Goal: Task Accomplishment & Management: Manage account settings

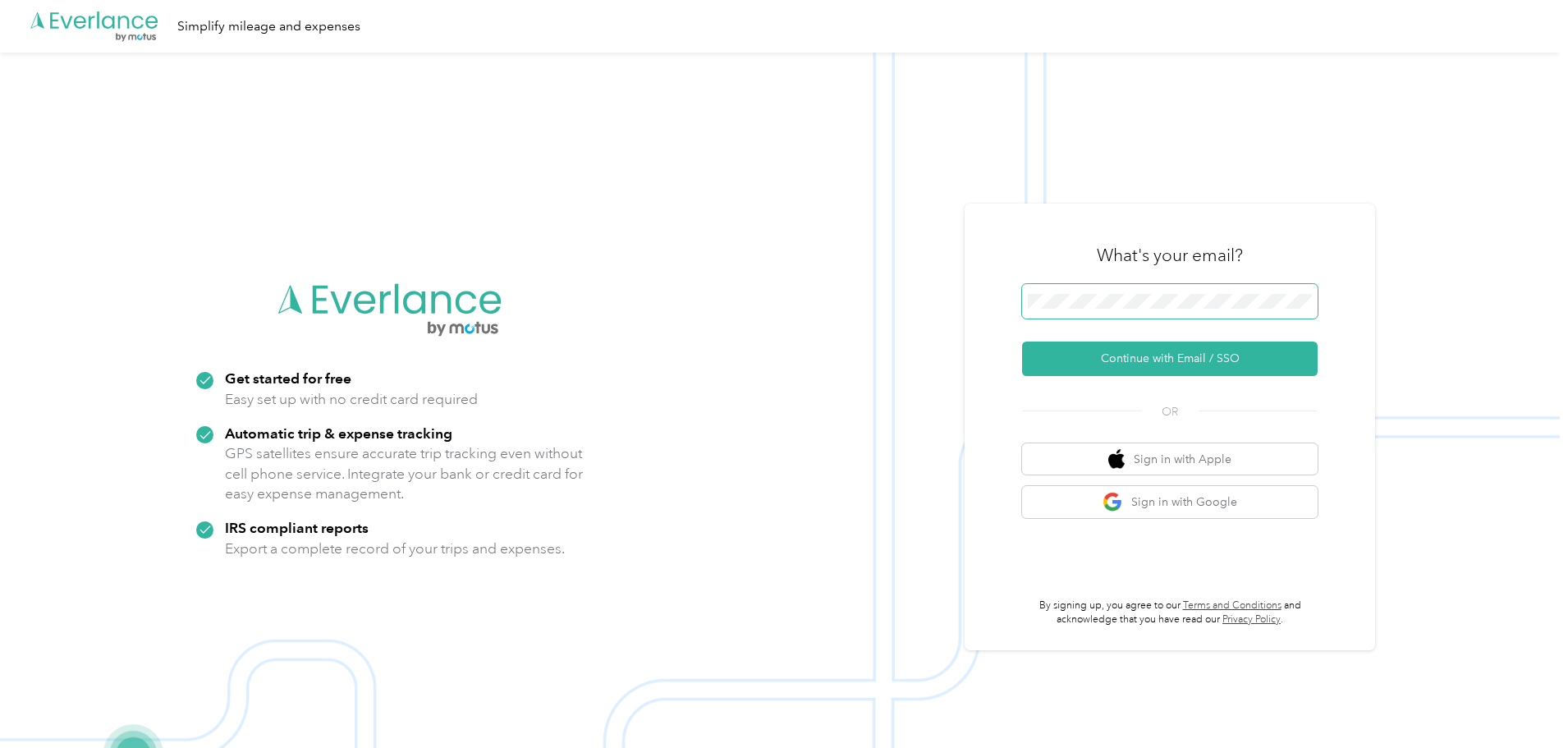
click at [1044, 291] on span at bounding box center [1170, 301] width 295 height 34
click at [1157, 355] on button "Continue with Email / SSO" at bounding box center [1170, 359] width 295 height 34
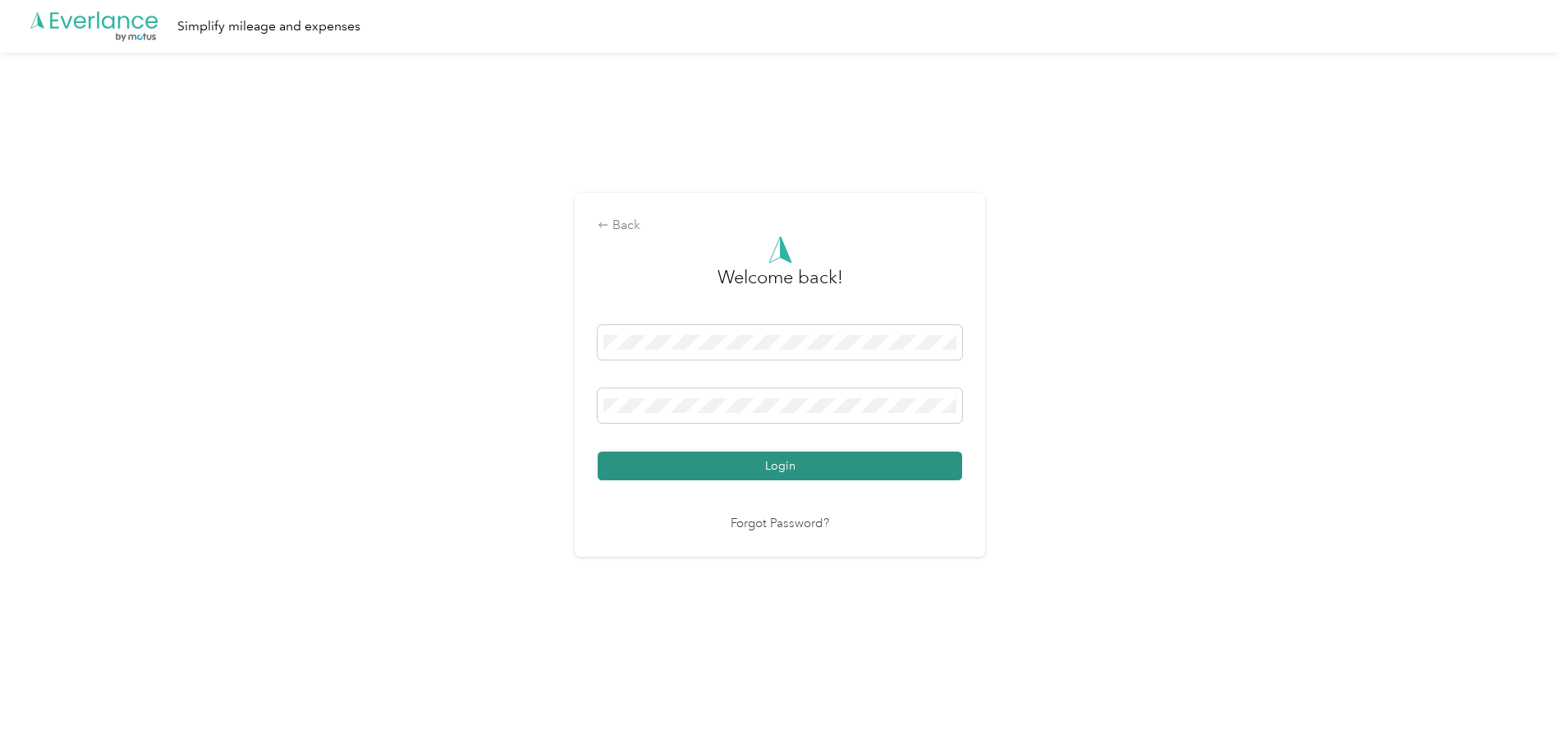
click at [779, 469] on button "Login" at bounding box center [779, 466] width 365 height 29
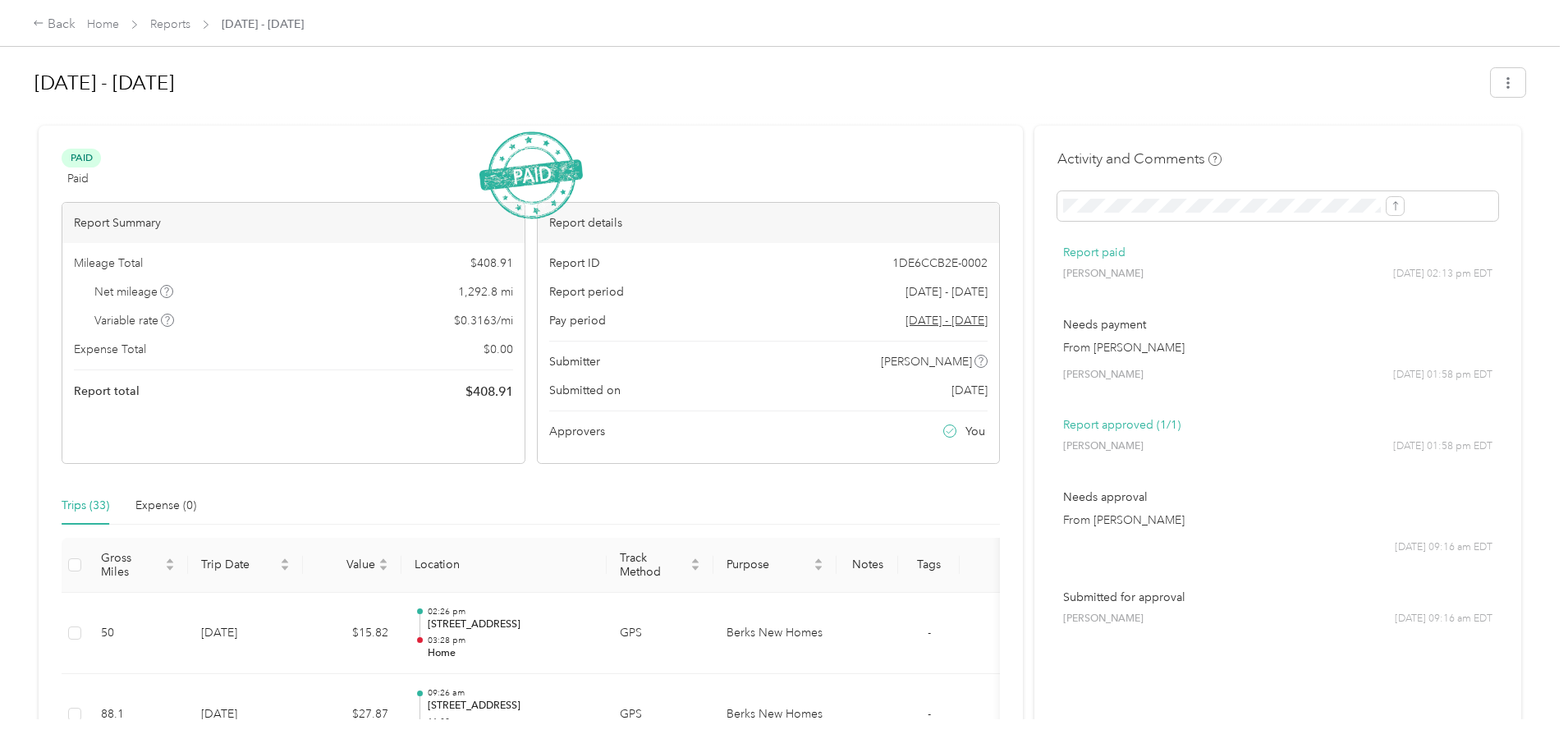
click at [304, 15] on div "Back Home Reports [DATE] - [DATE]" at bounding box center [168, 25] width 271 height 19
click at [191, 23] on link "Reports" at bounding box center [170, 25] width 40 height 14
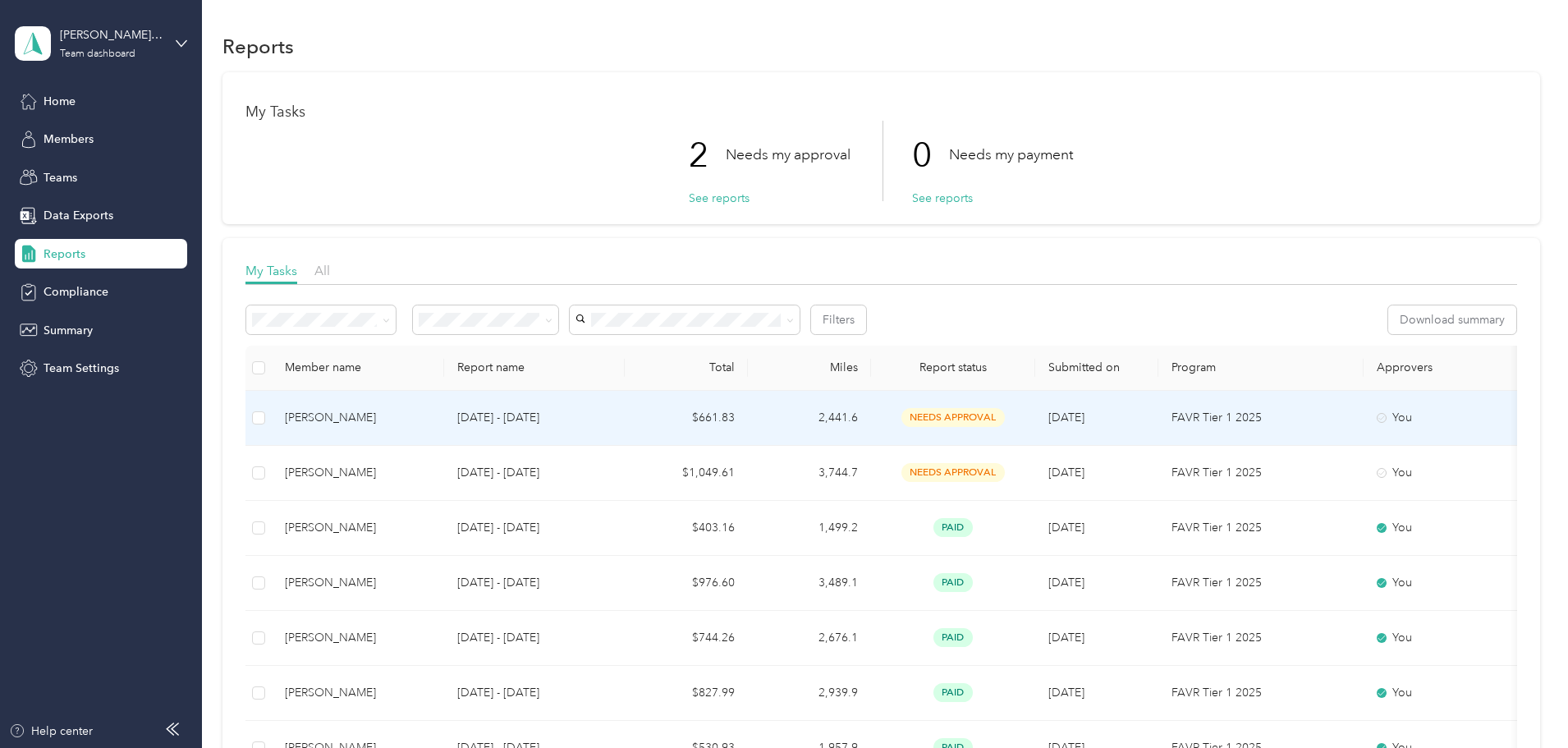
click at [1005, 415] on span "needs approval" at bounding box center [953, 418] width 104 height 18
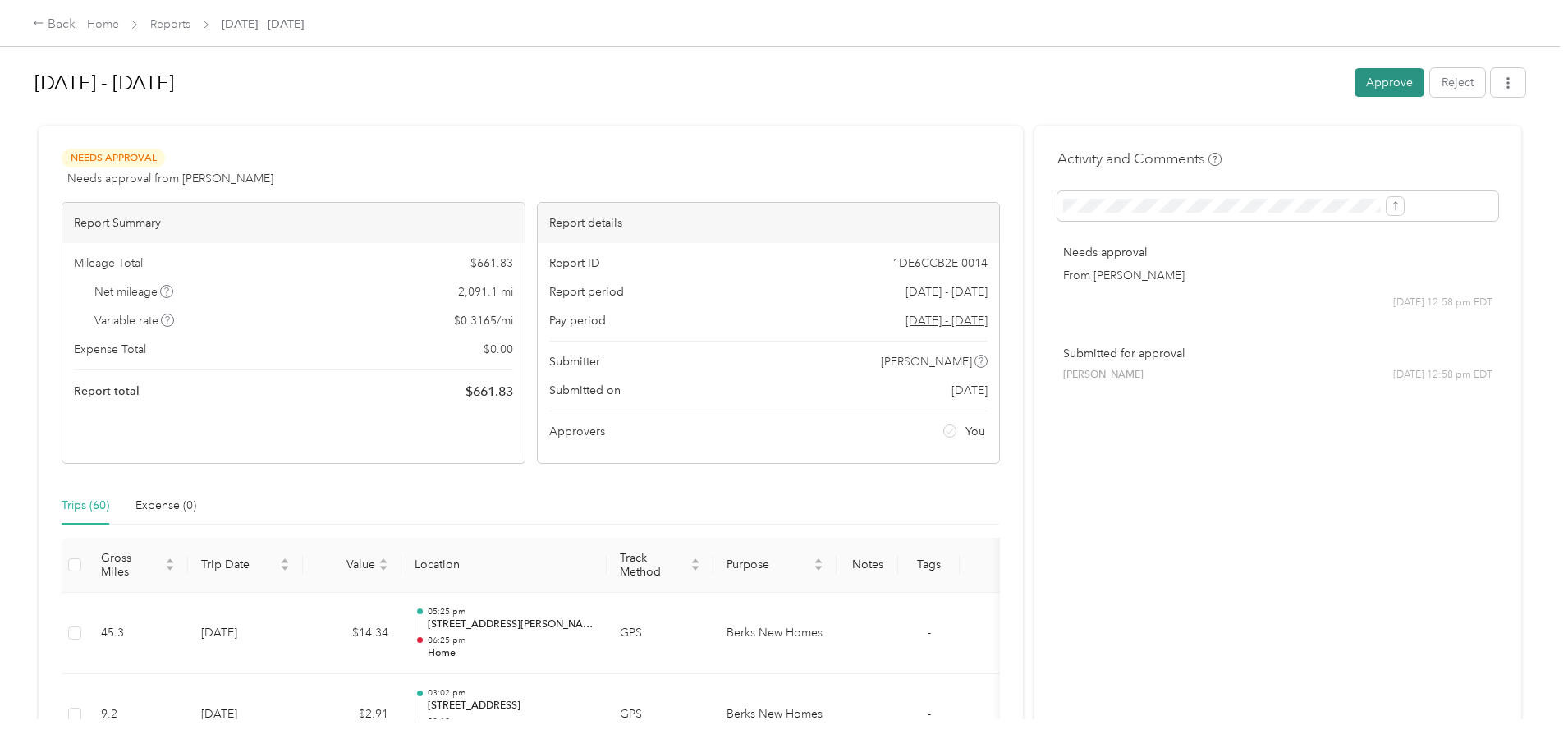
click at [1355, 94] on button "Approve" at bounding box center [1389, 83] width 69 height 29
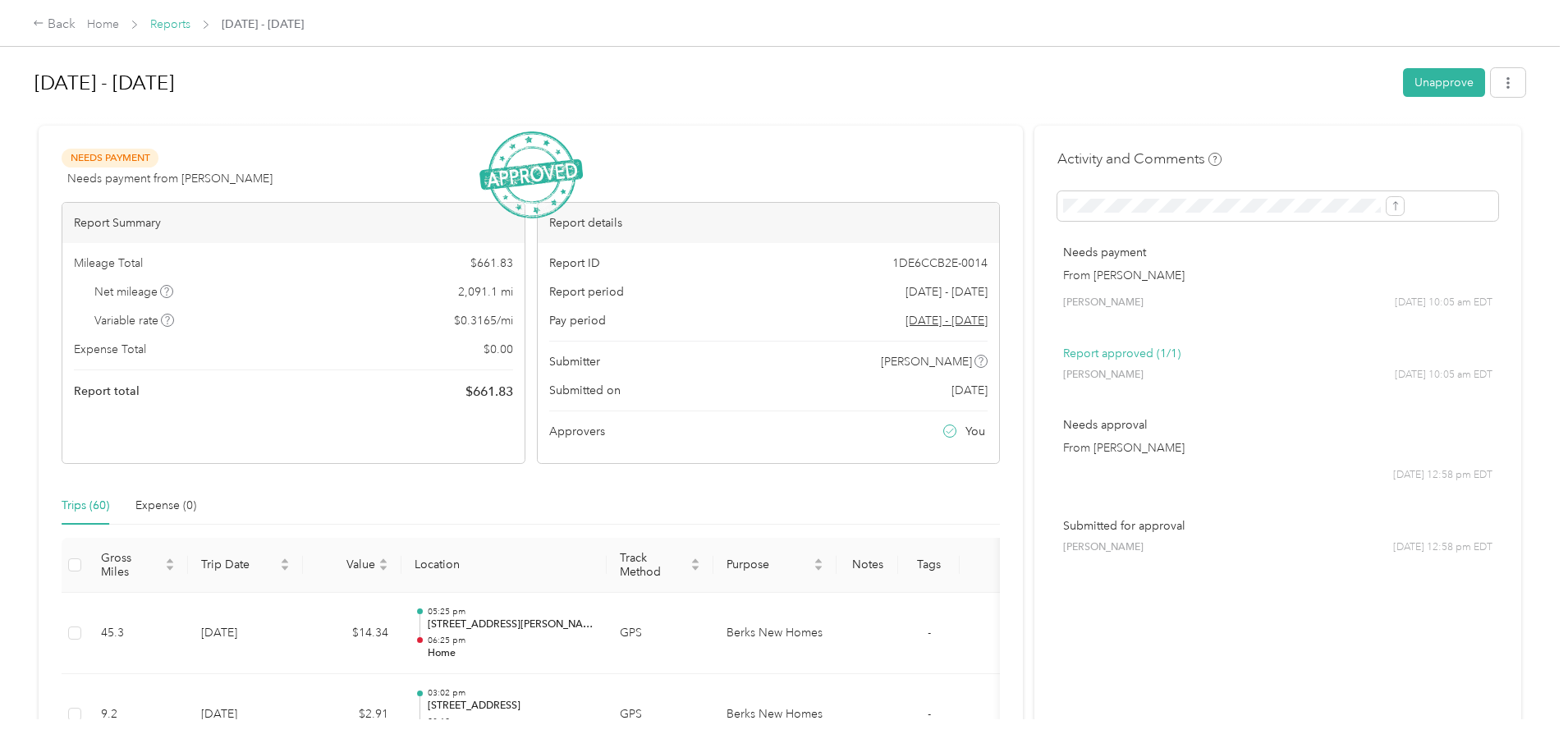
click at [191, 24] on link "Reports" at bounding box center [170, 25] width 40 height 14
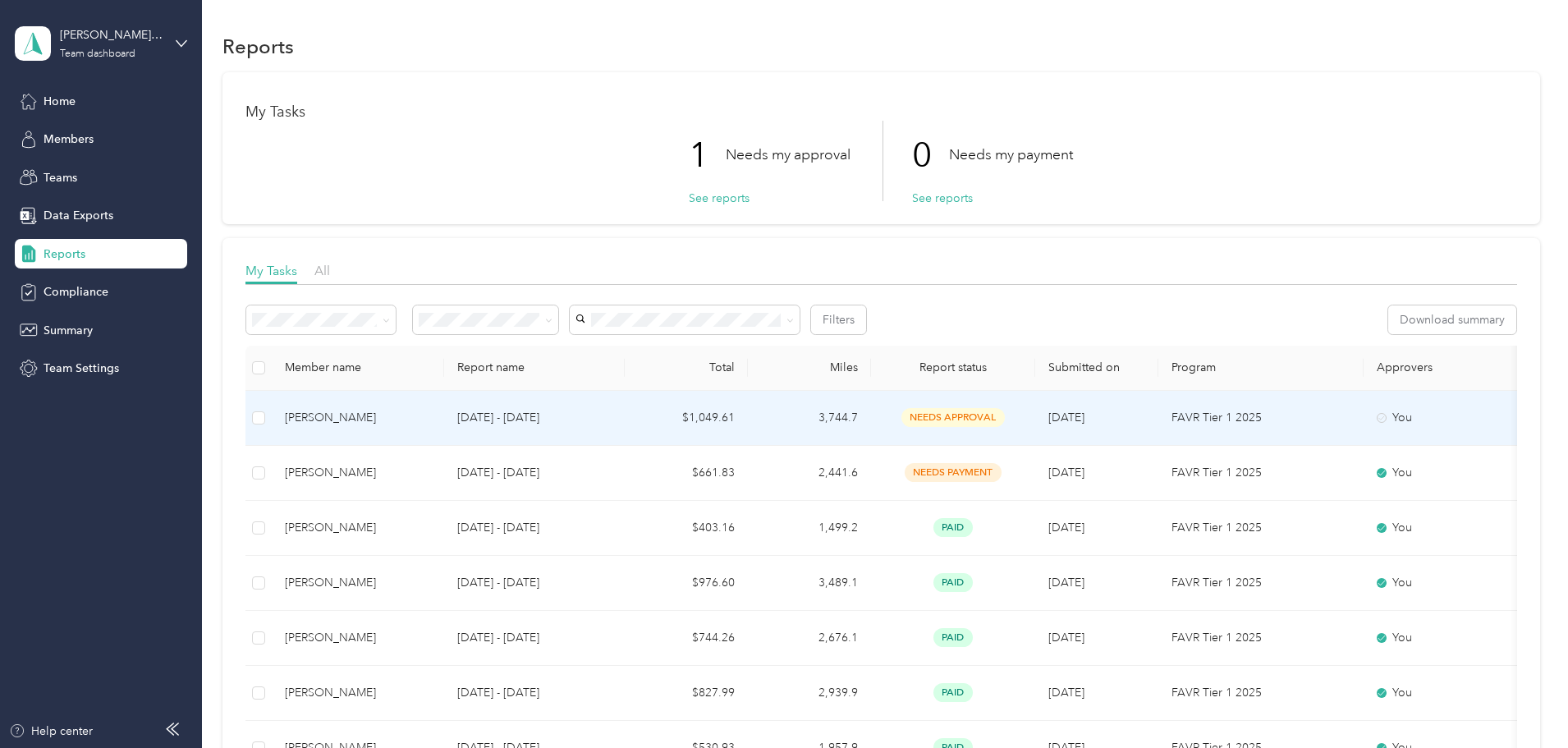
click at [1005, 416] on span "needs approval" at bounding box center [953, 418] width 104 height 18
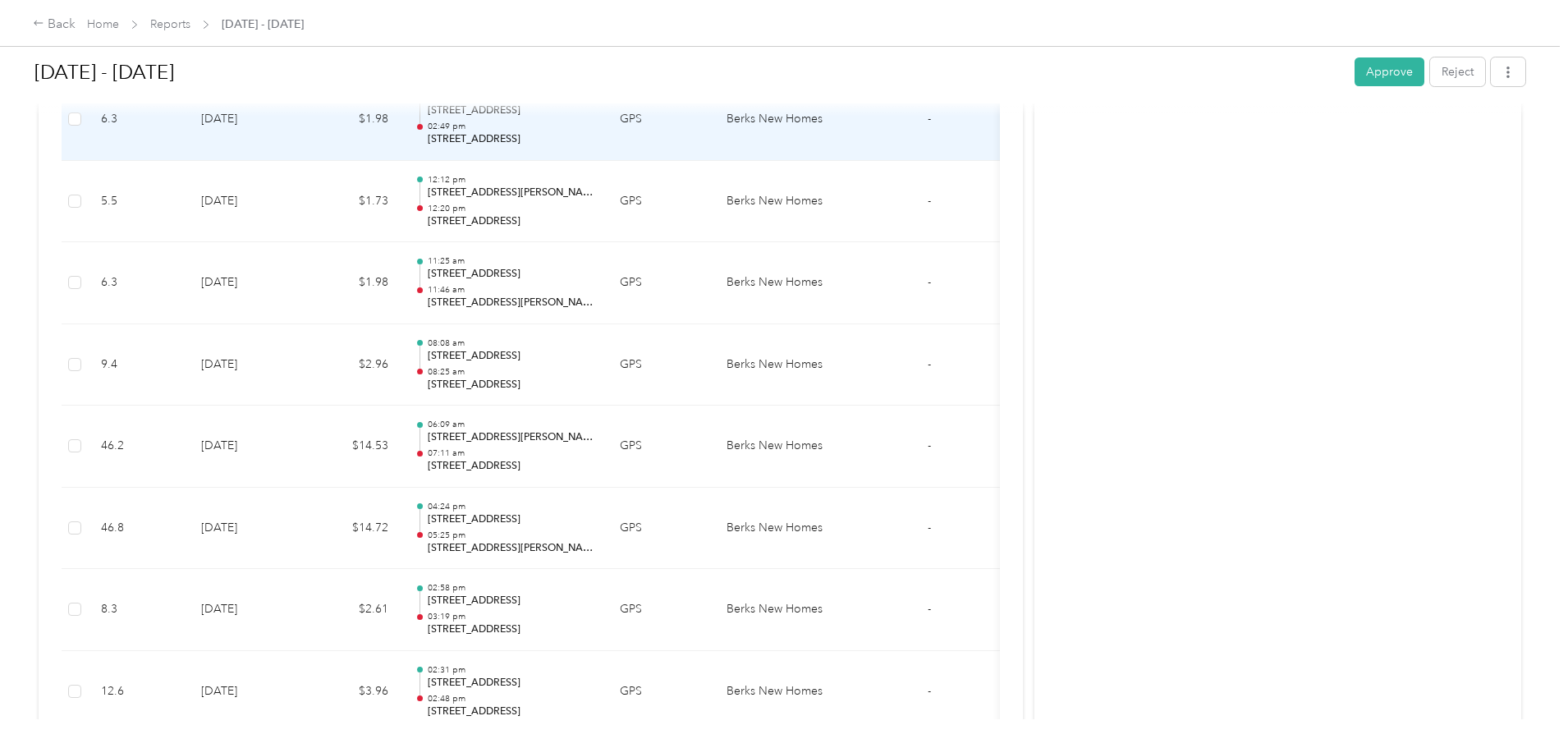
scroll to position [657, 0]
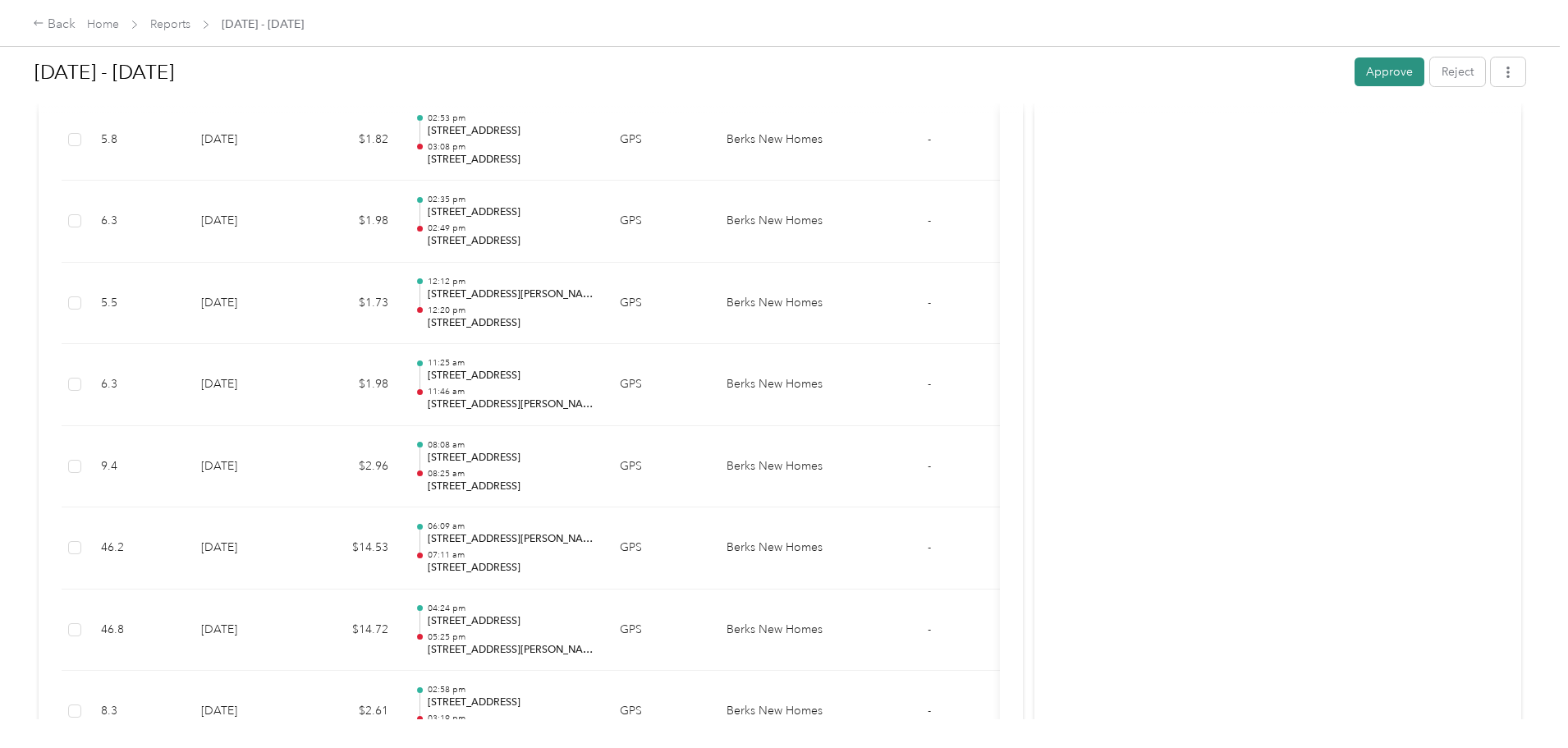
click at [1355, 69] on button "Approve" at bounding box center [1389, 71] width 69 height 29
click at [191, 17] on span "Reports" at bounding box center [170, 25] width 40 height 18
click at [191, 27] on link "Reports" at bounding box center [170, 25] width 40 height 14
